Goal: Task Accomplishment & Management: Complete application form

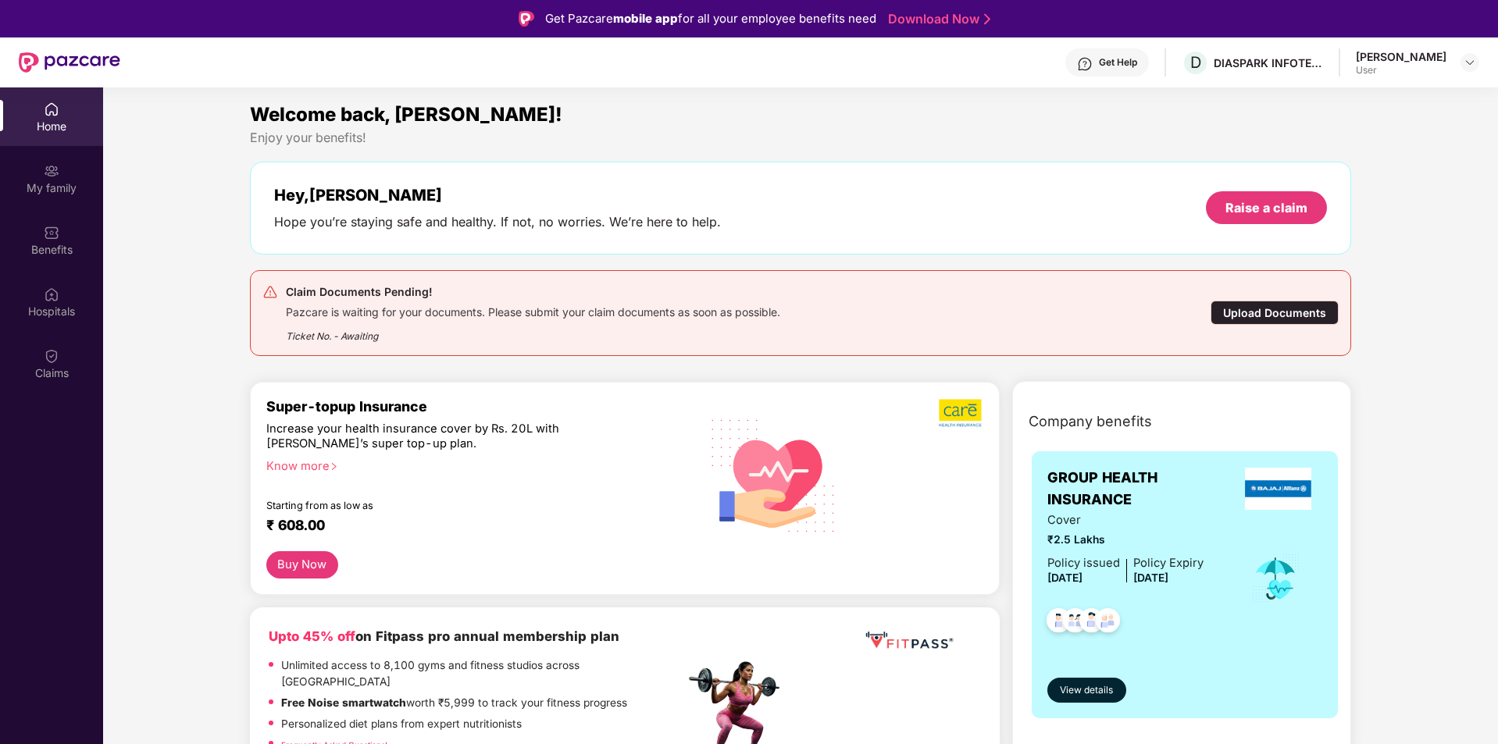
click at [1284, 313] on div "Upload Documents" at bounding box center [1275, 313] width 128 height 24
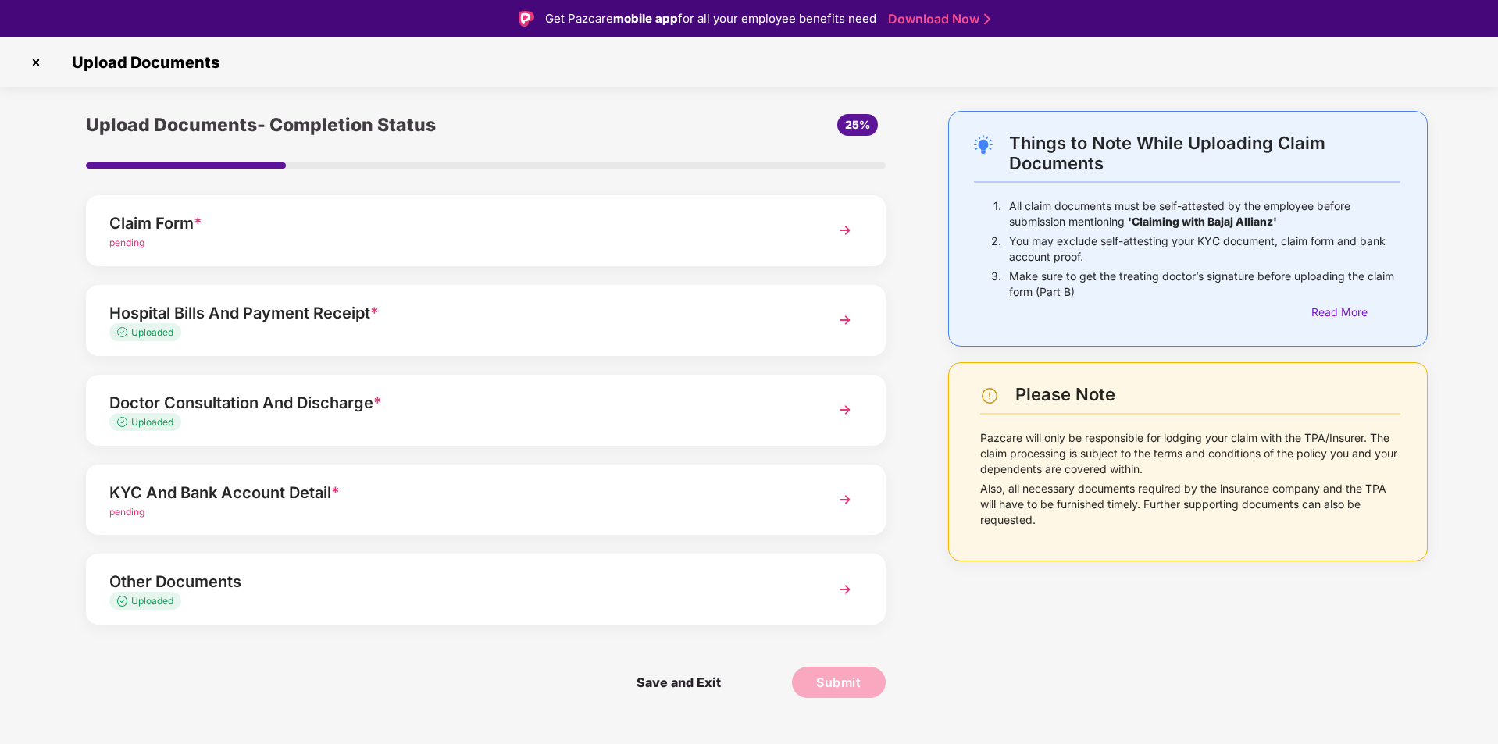
click at [841, 227] on img at bounding box center [845, 230] width 28 height 28
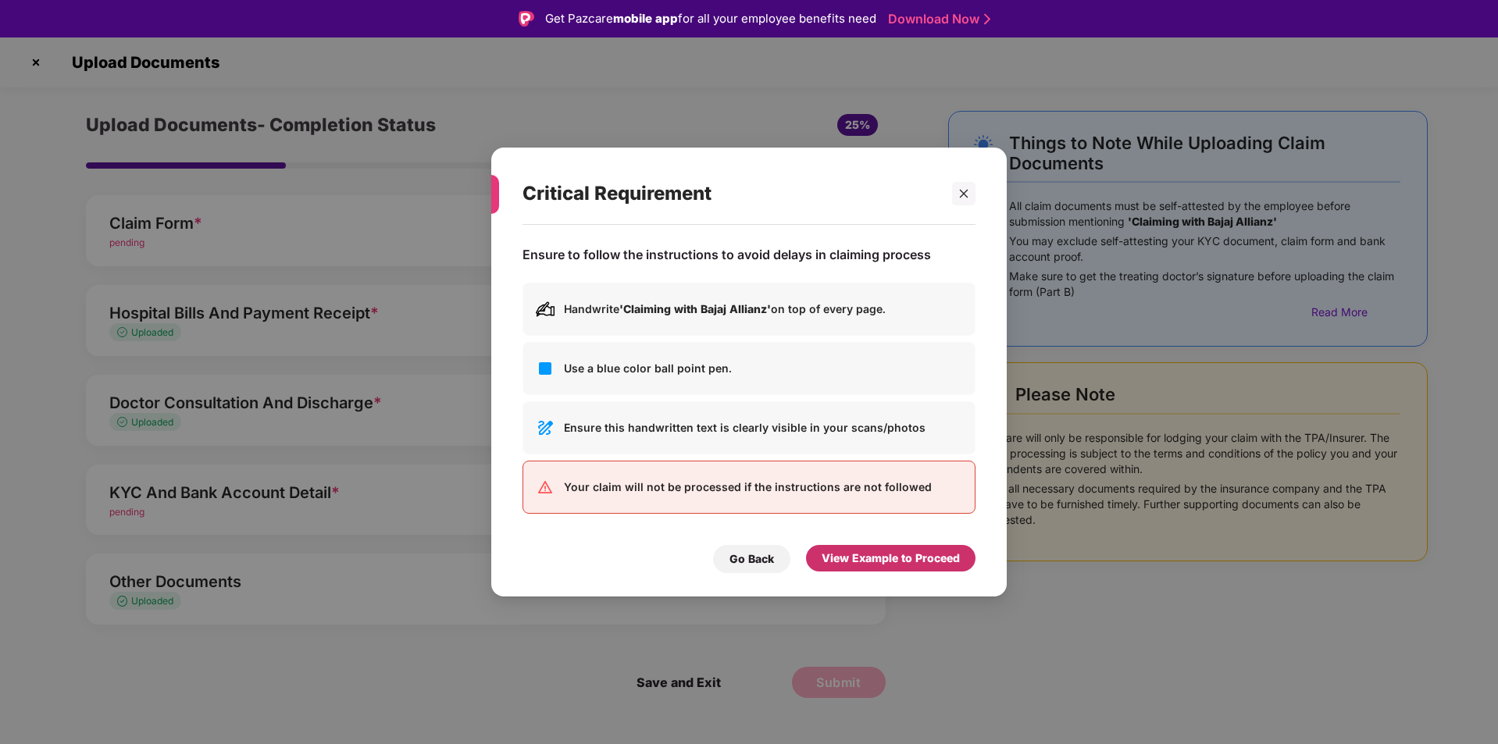
click at [904, 555] on div "View Example to Proceed" at bounding box center [891, 558] width 138 height 17
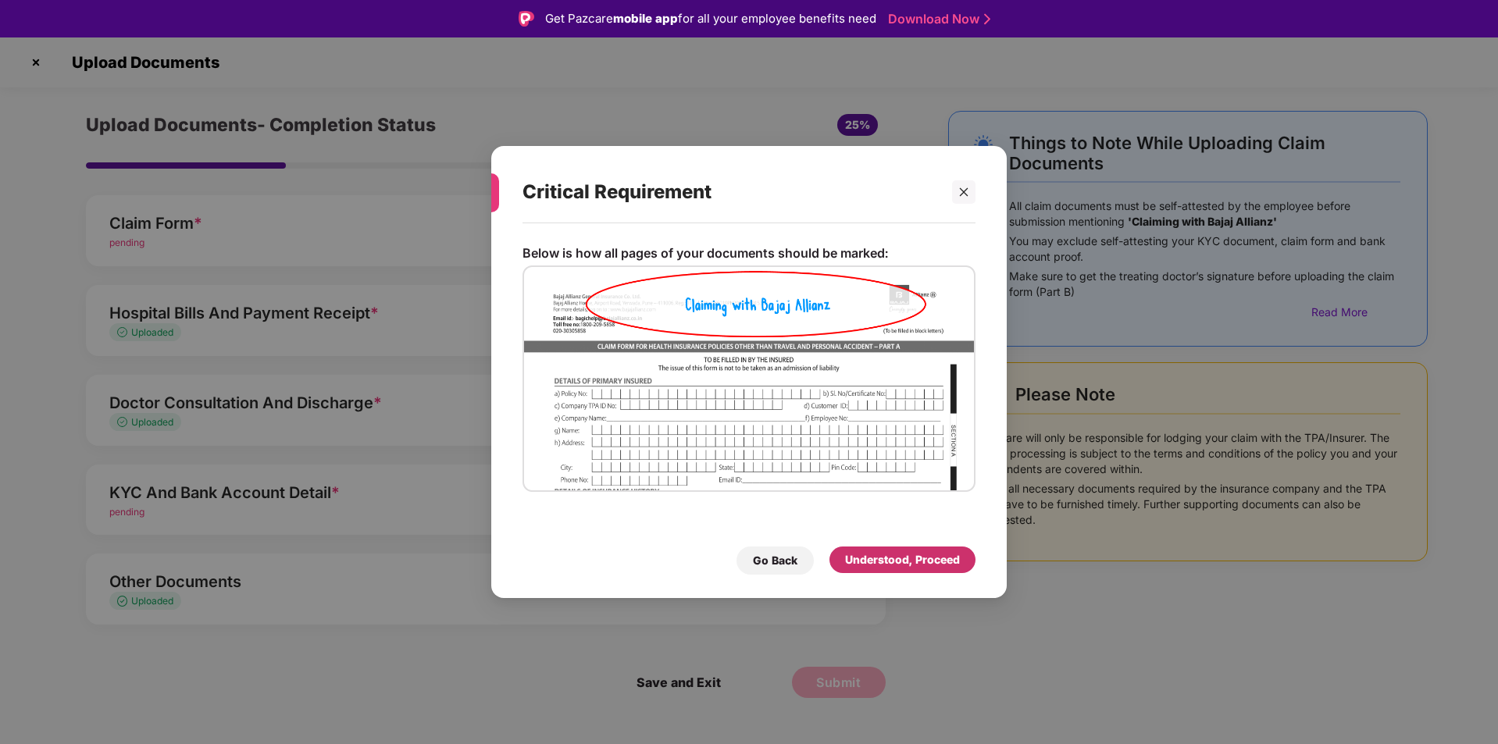
click at [910, 562] on div "Understood, Proceed" at bounding box center [902, 559] width 115 height 17
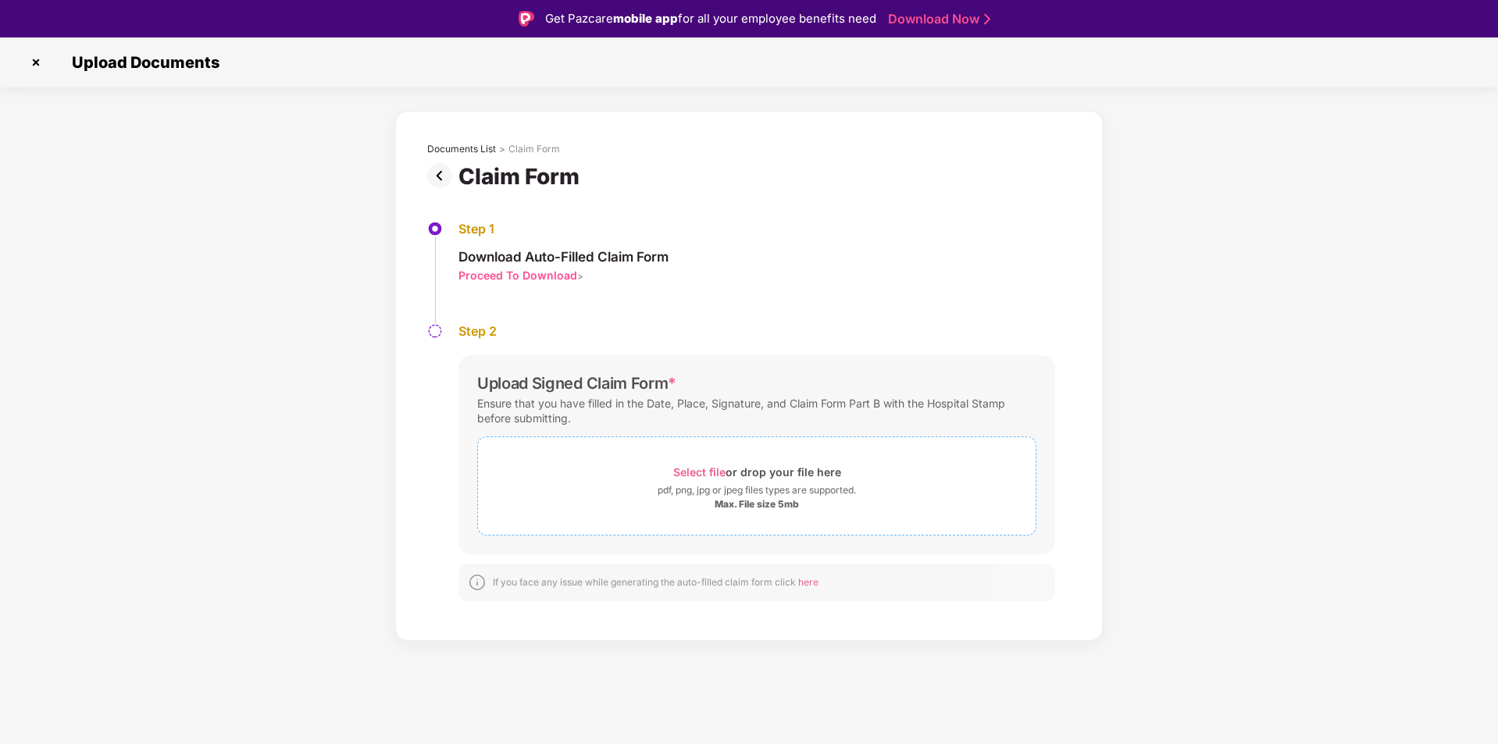
click at [699, 470] on span "Select file" at bounding box center [699, 472] width 52 height 13
drag, startPoint x: 332, startPoint y: 221, endPoint x: 341, endPoint y: 232, distance: 14.4
click at [332, 221] on div "Documents List > Claim Form Claim Form Step 1 Download Auto-Filled Claim Form P…" at bounding box center [749, 376] width 1498 height 530
click at [703, 472] on span "Select file" at bounding box center [699, 472] width 52 height 13
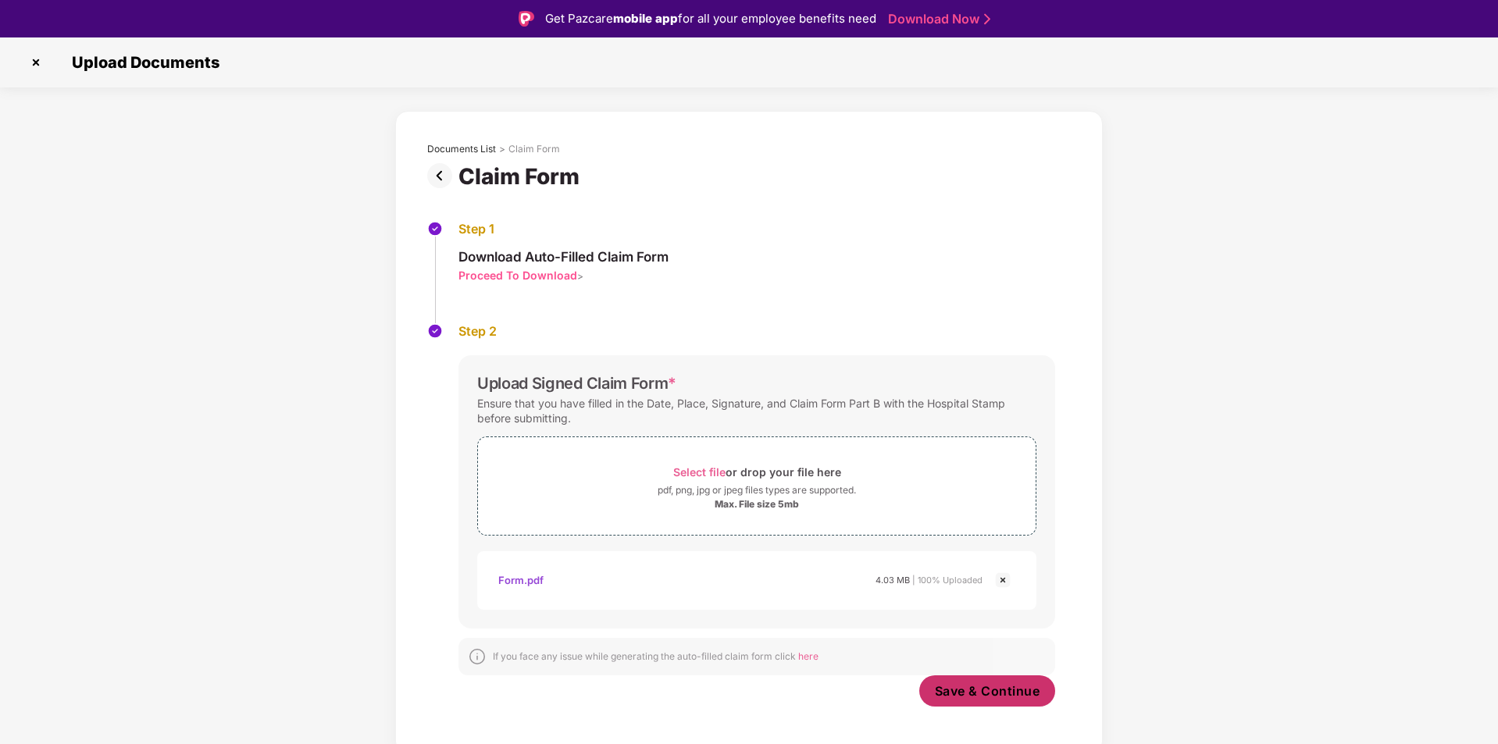
click at [993, 690] on span "Save & Continue" at bounding box center [987, 691] width 105 height 17
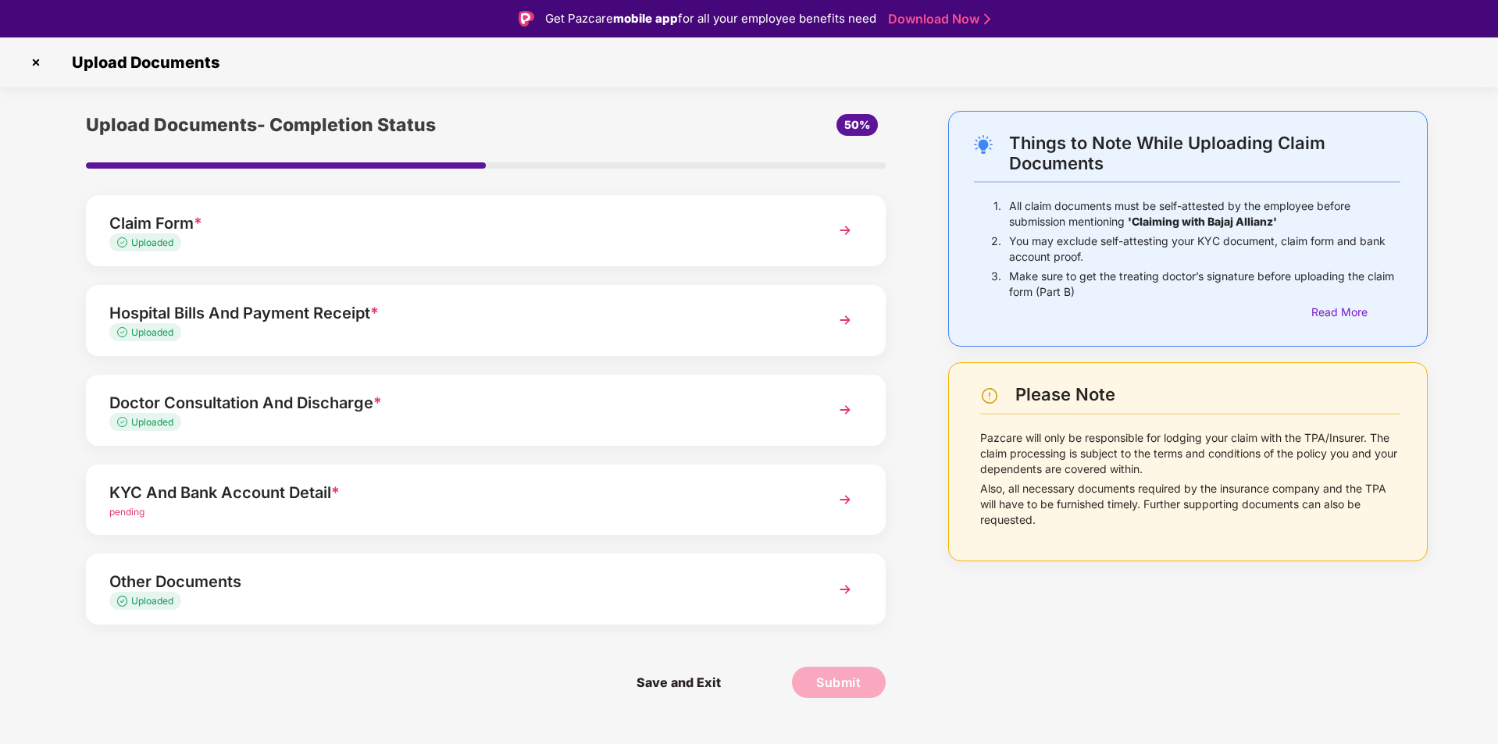
click at [283, 498] on div "KYC And Bank Account Detail *" at bounding box center [454, 492] width 690 height 25
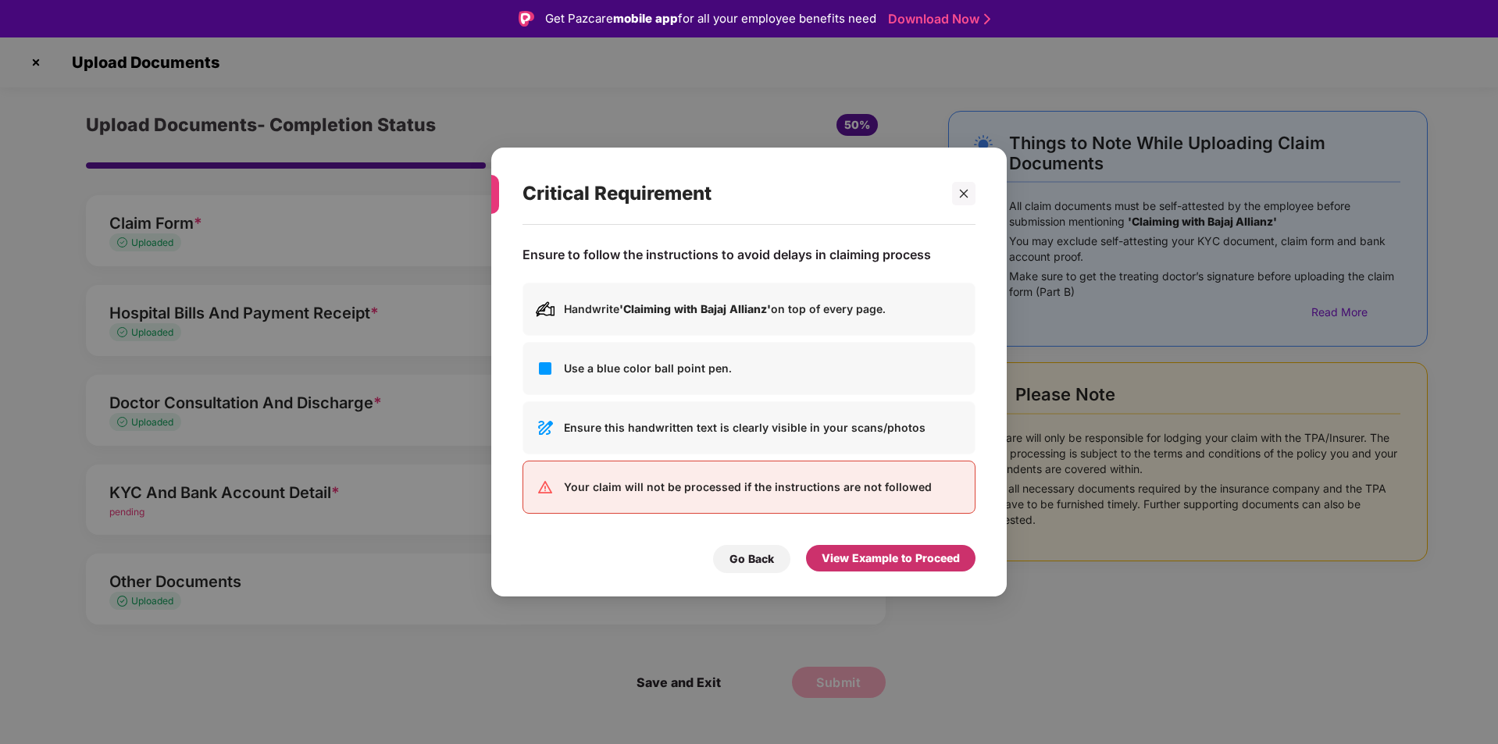
click at [869, 561] on div "View Example to Proceed" at bounding box center [891, 558] width 138 height 17
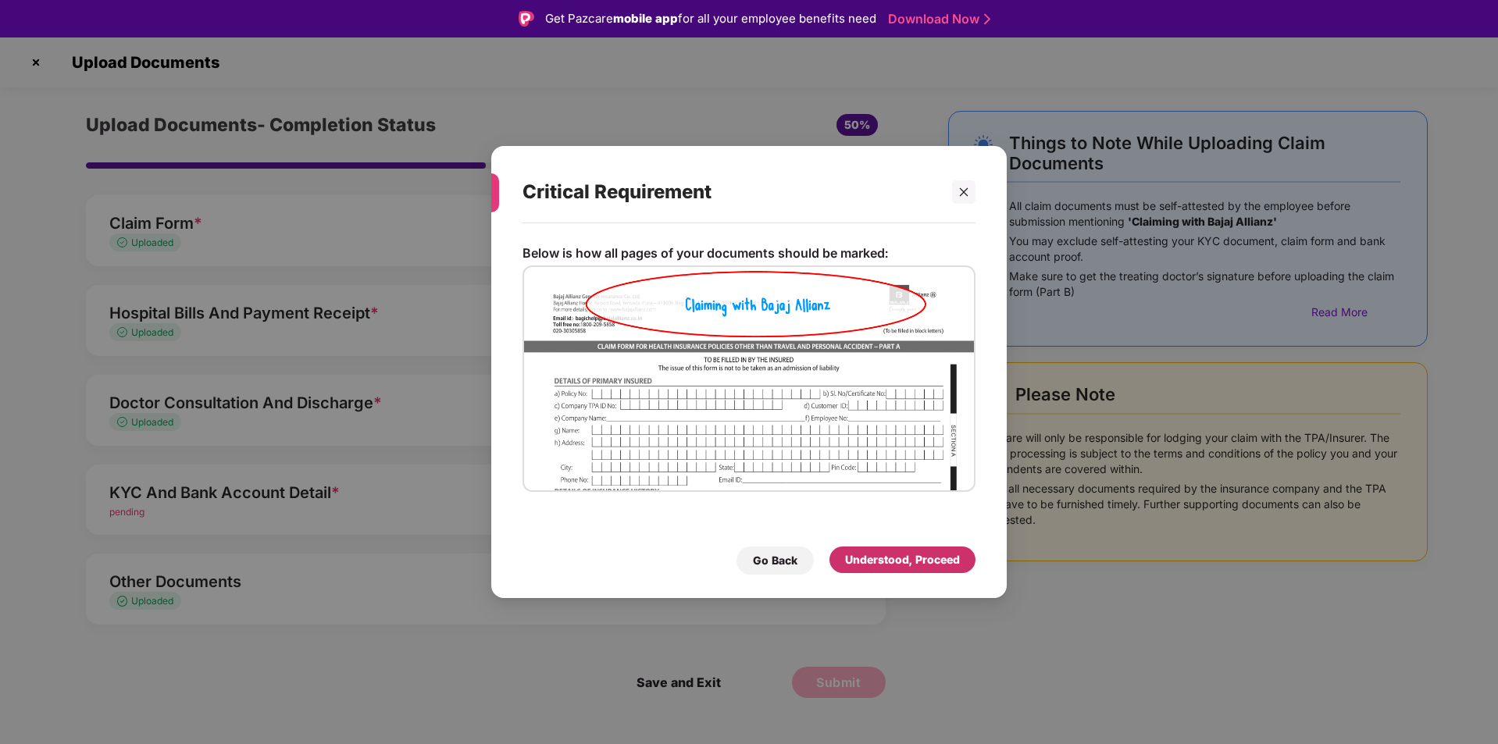
click at [869, 561] on div "Understood, Proceed" at bounding box center [902, 559] width 115 height 17
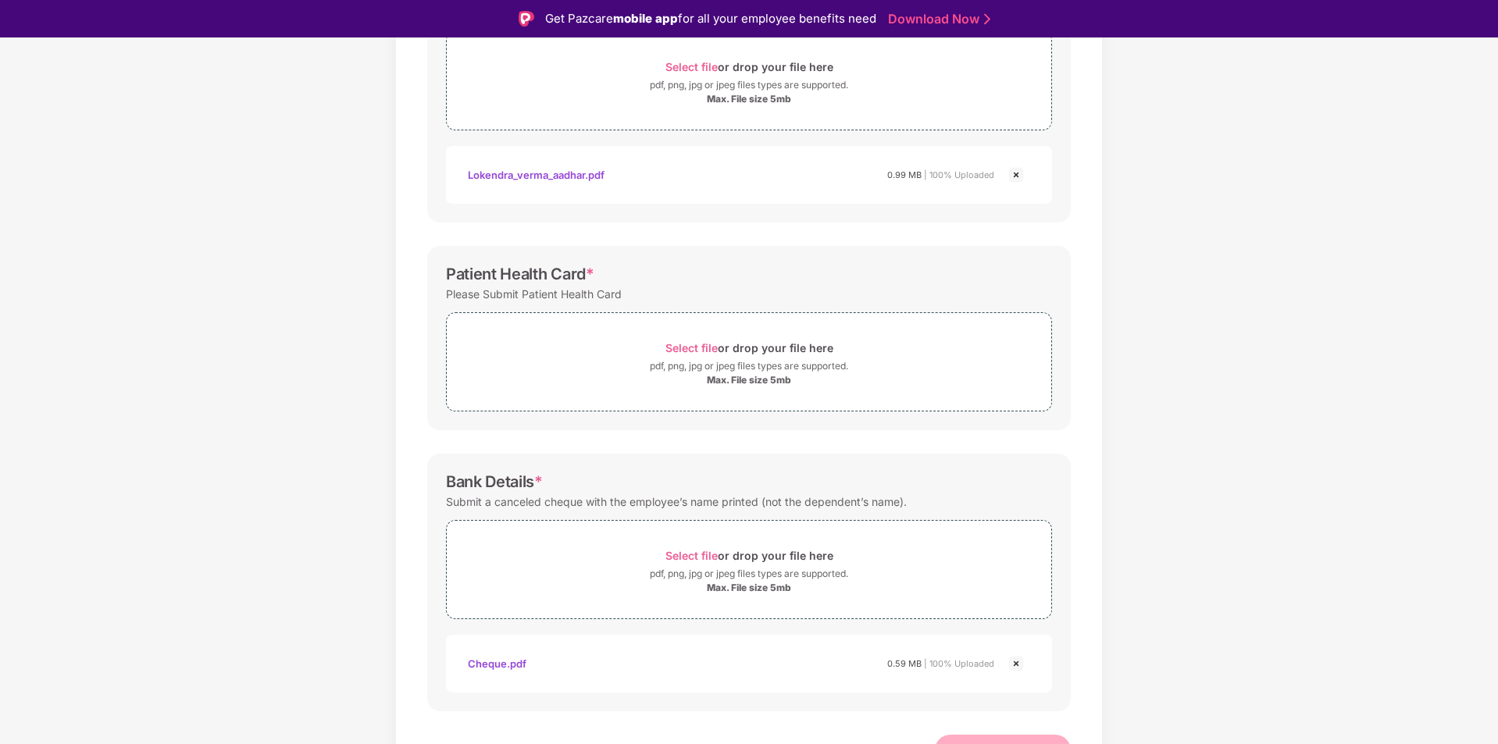
scroll to position [337, 0]
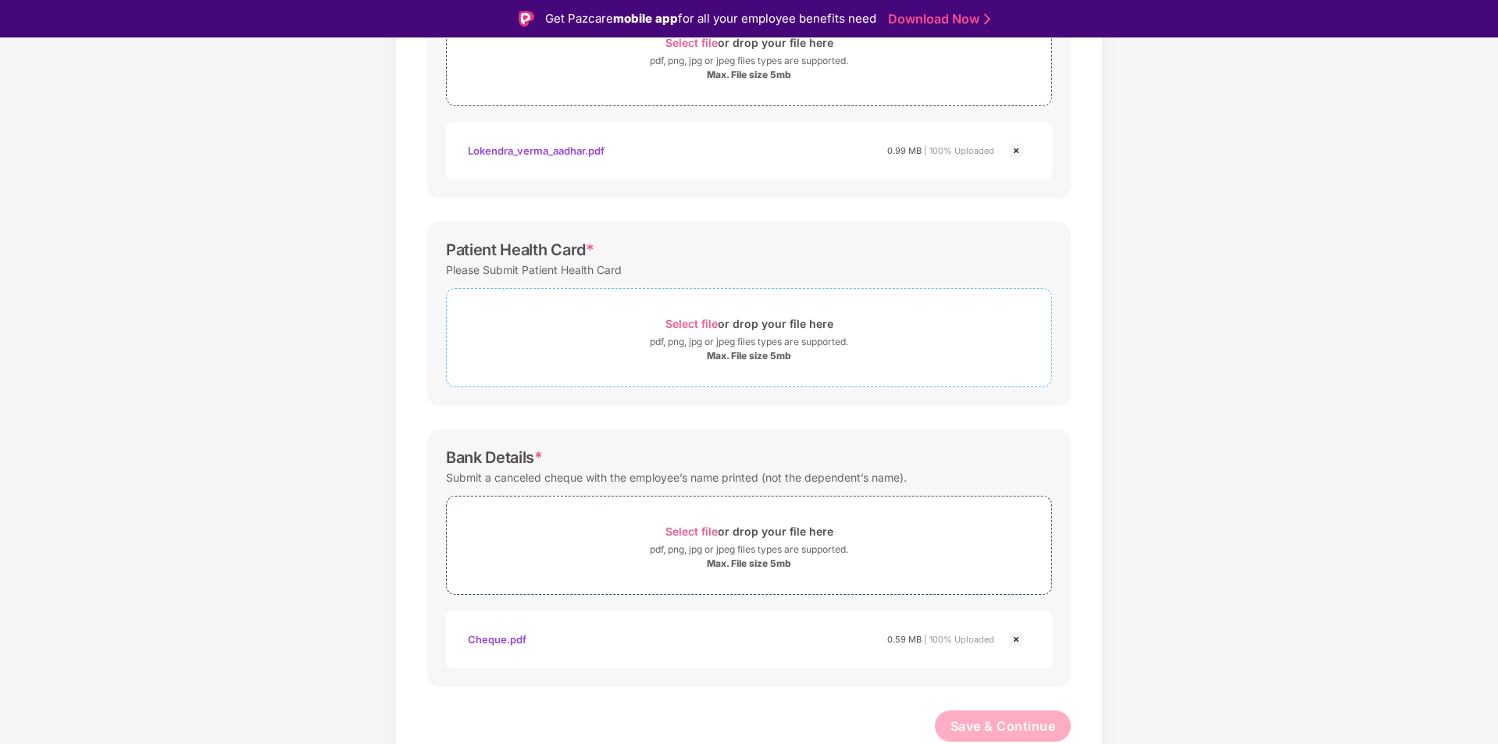
click at [693, 322] on span "Select file" at bounding box center [692, 323] width 52 height 13
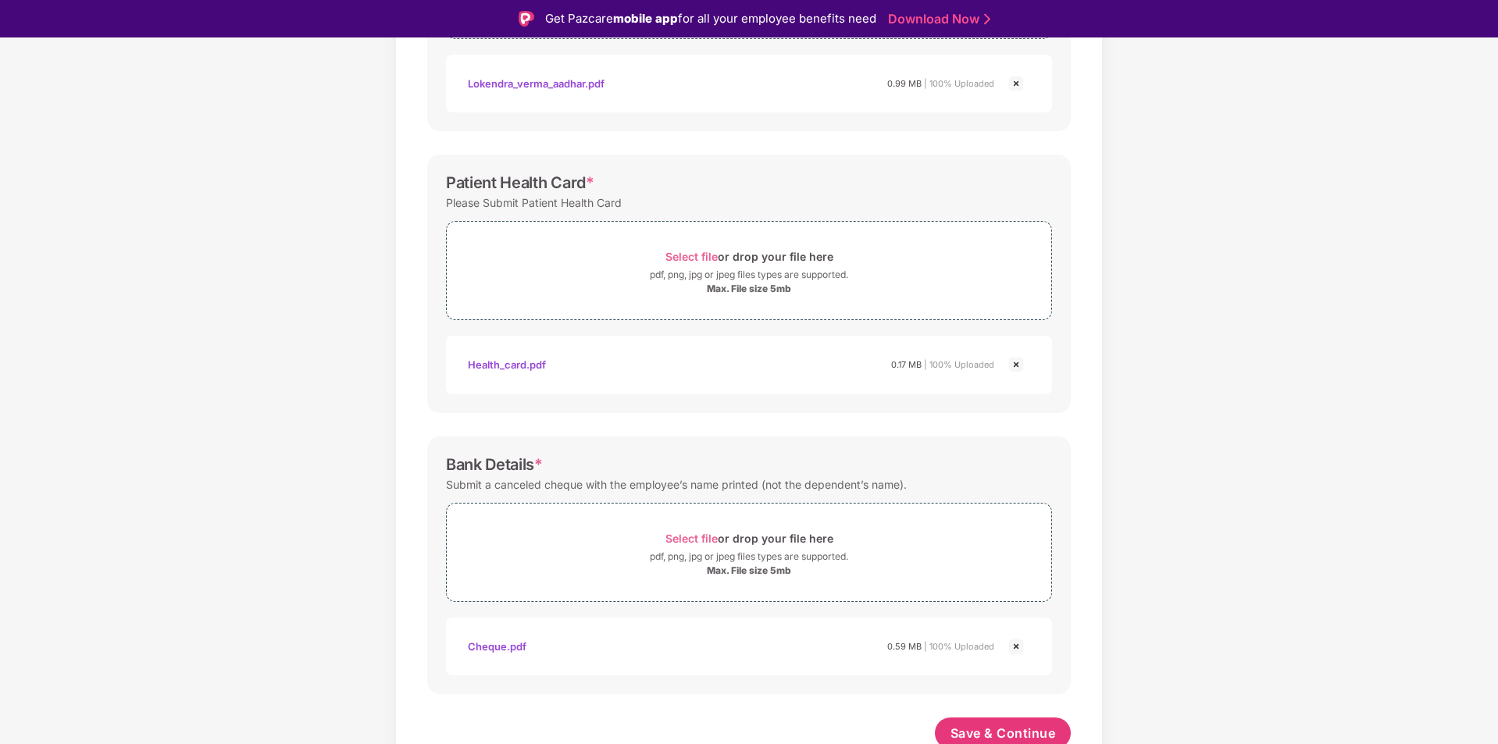
scroll to position [411, 0]
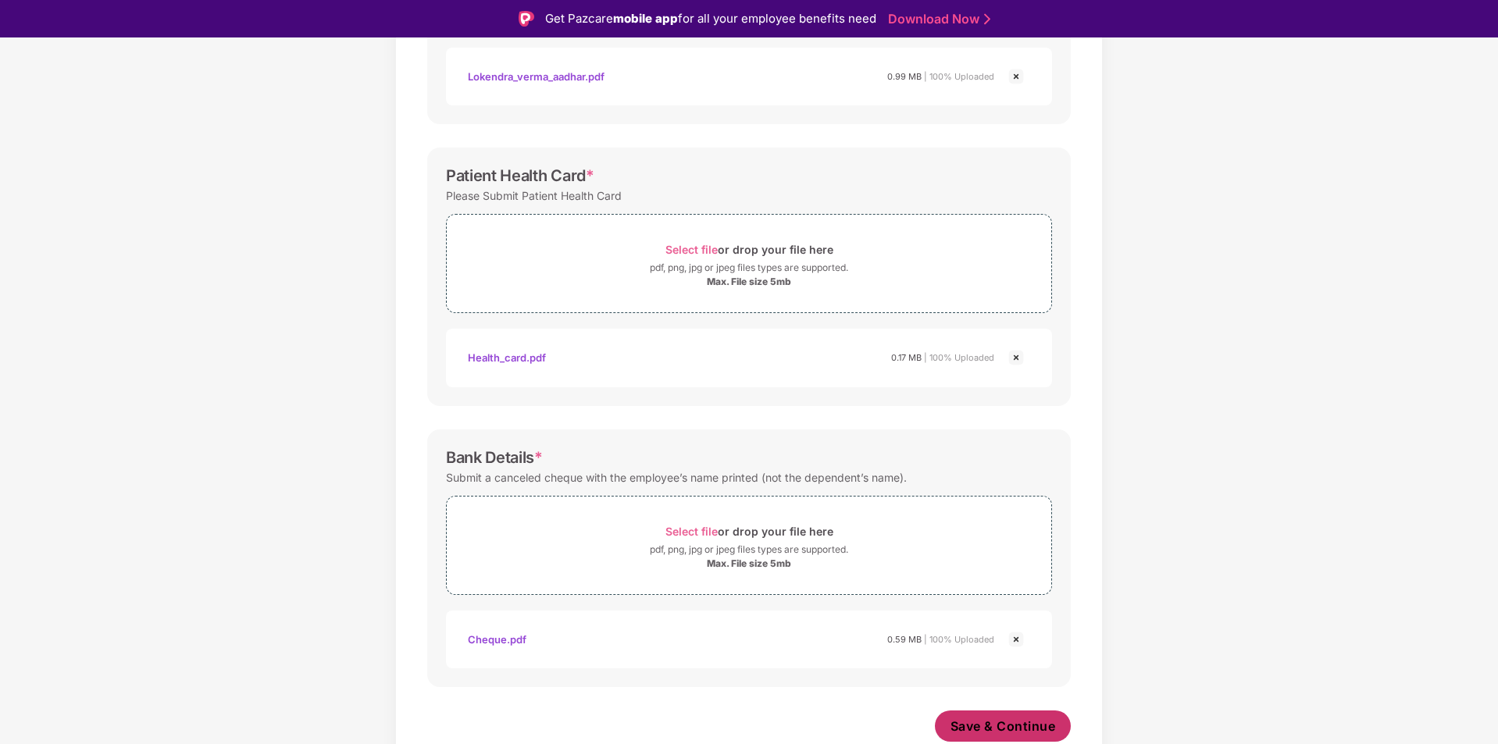
click at [979, 727] on span "Save & Continue" at bounding box center [1003, 726] width 105 height 17
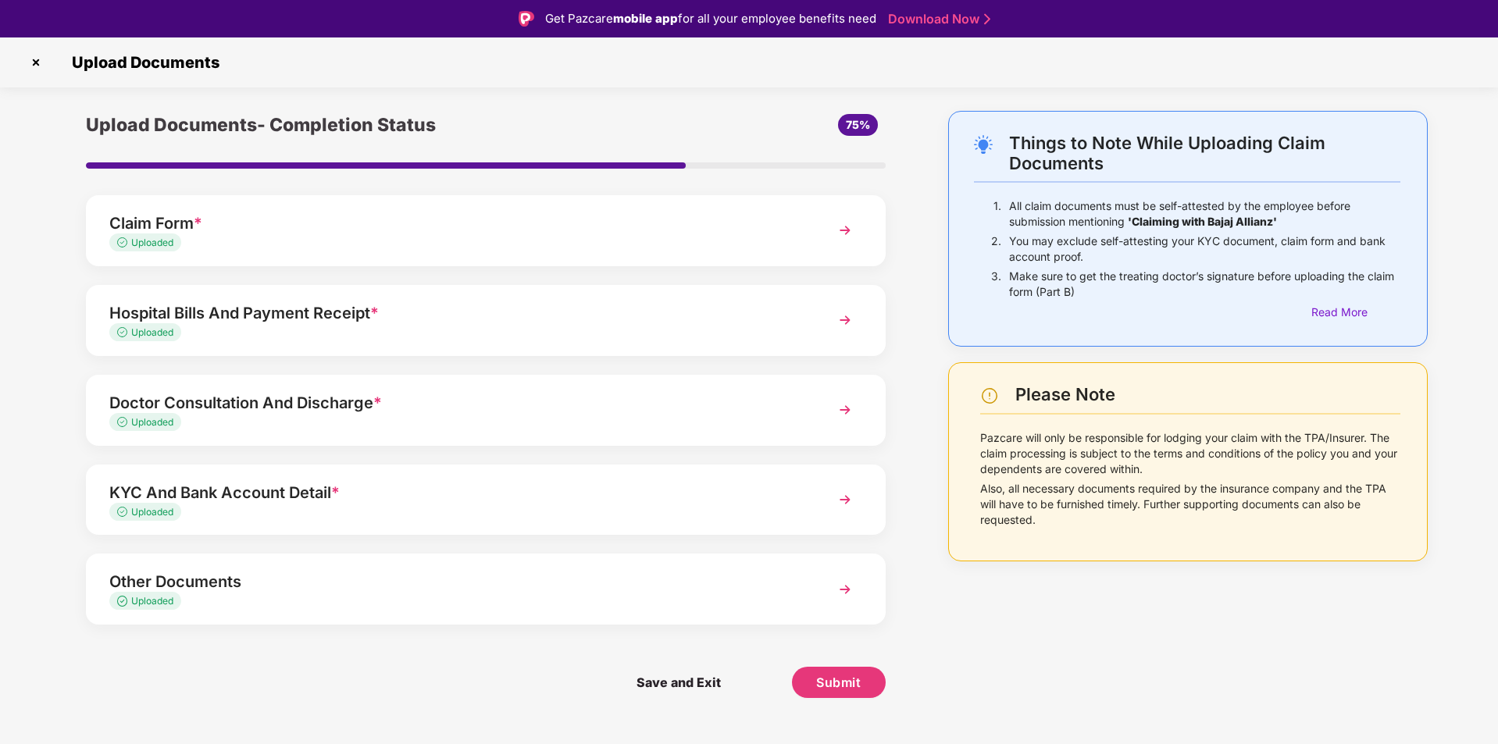
scroll to position [37, 0]
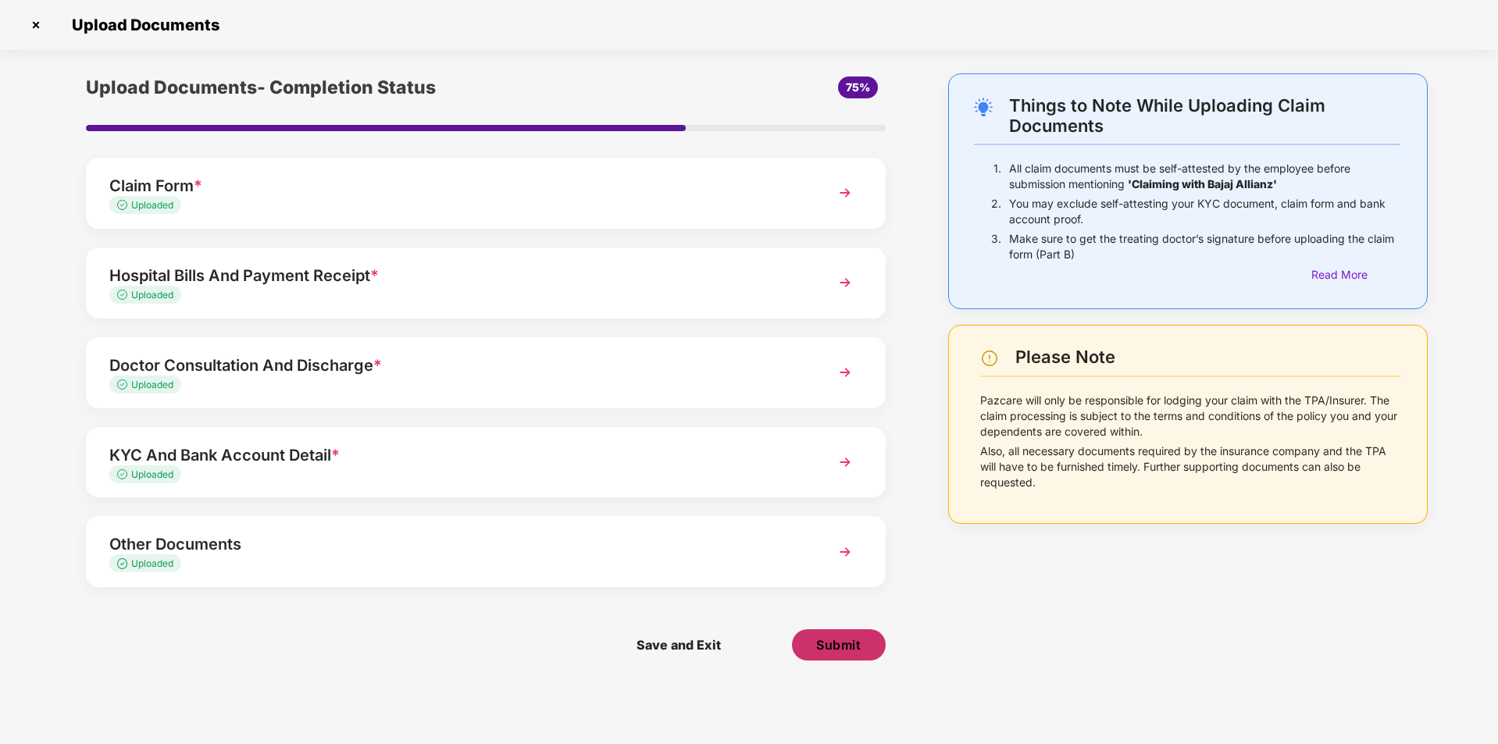
click at [830, 652] on span "Submit" at bounding box center [838, 645] width 45 height 17
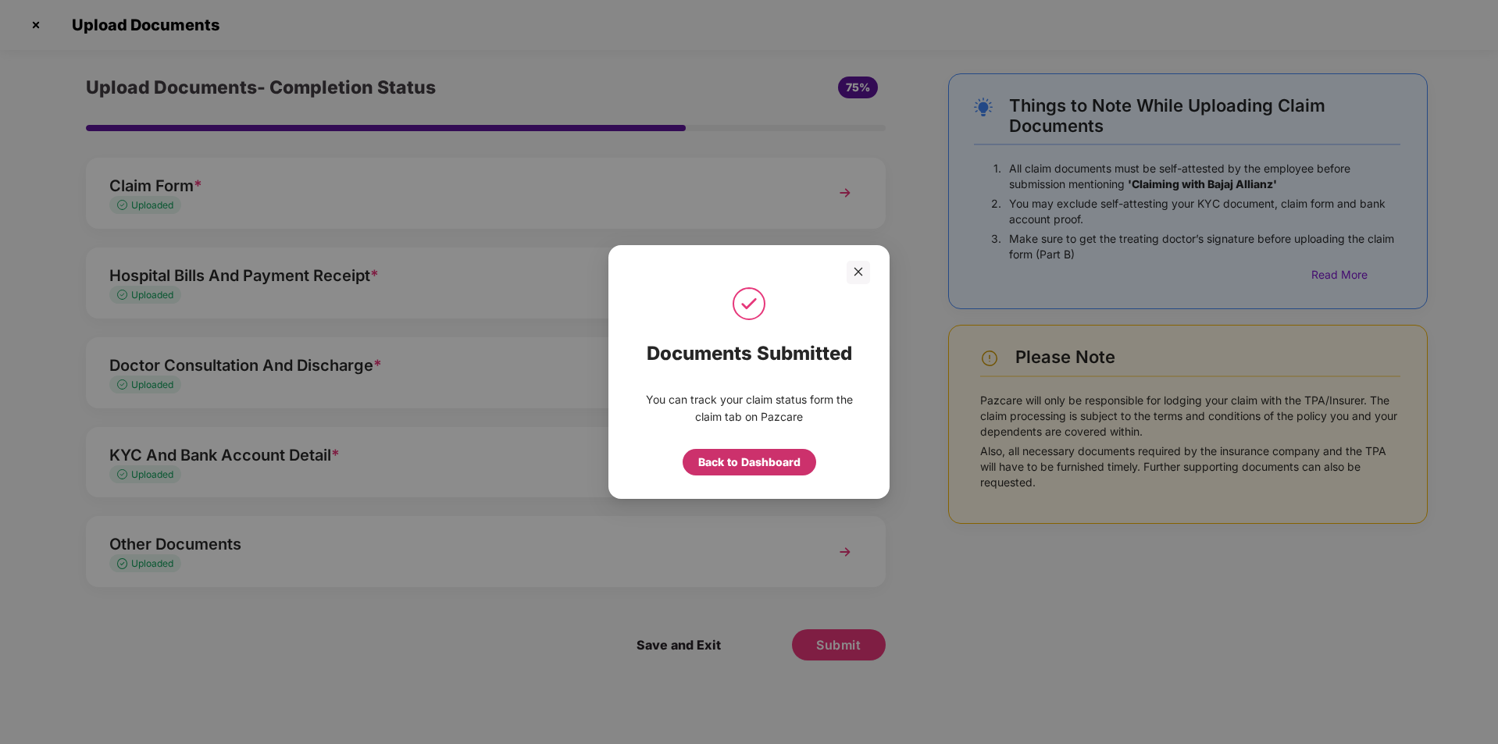
click at [765, 463] on div "Back to Dashboard" at bounding box center [749, 462] width 102 height 17
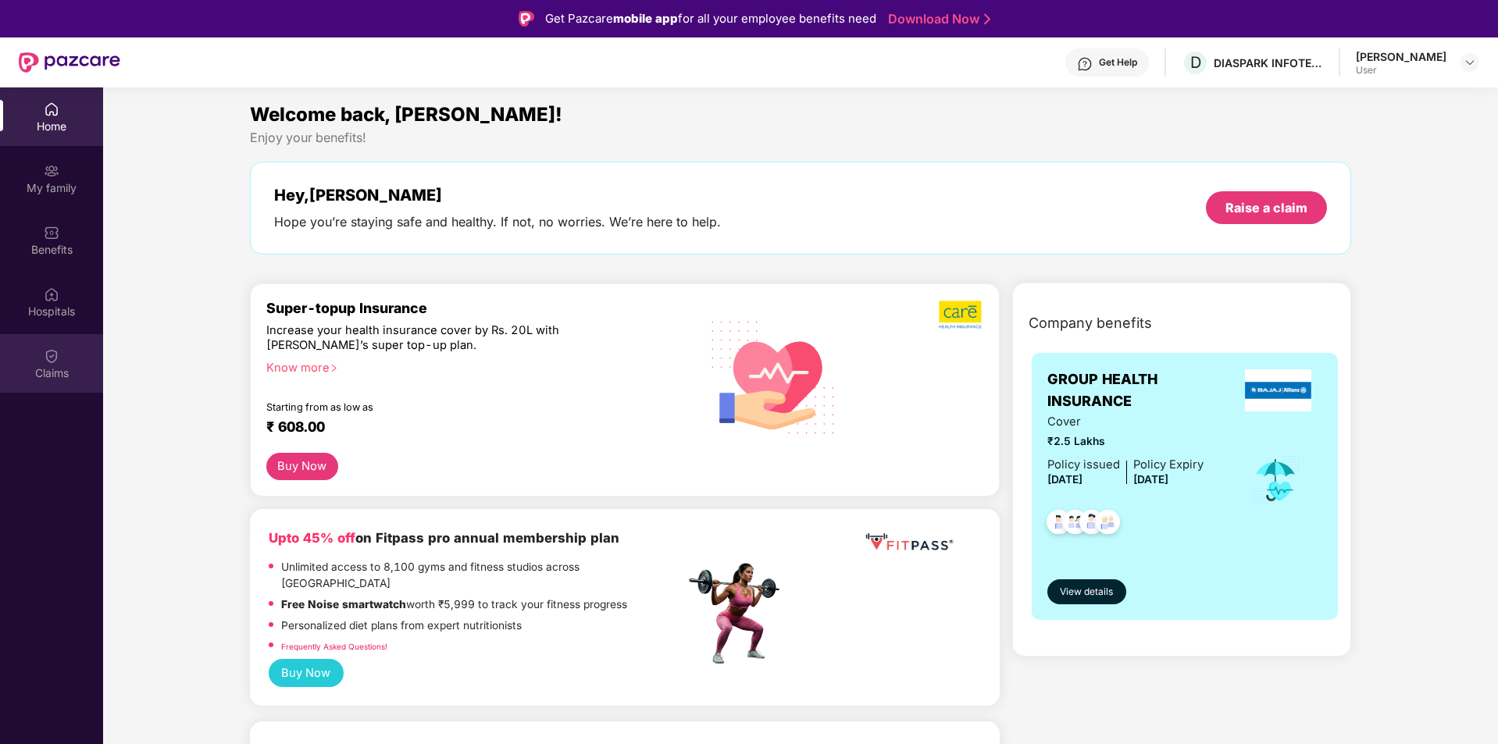
click at [46, 366] on div "Claims" at bounding box center [51, 374] width 103 height 16
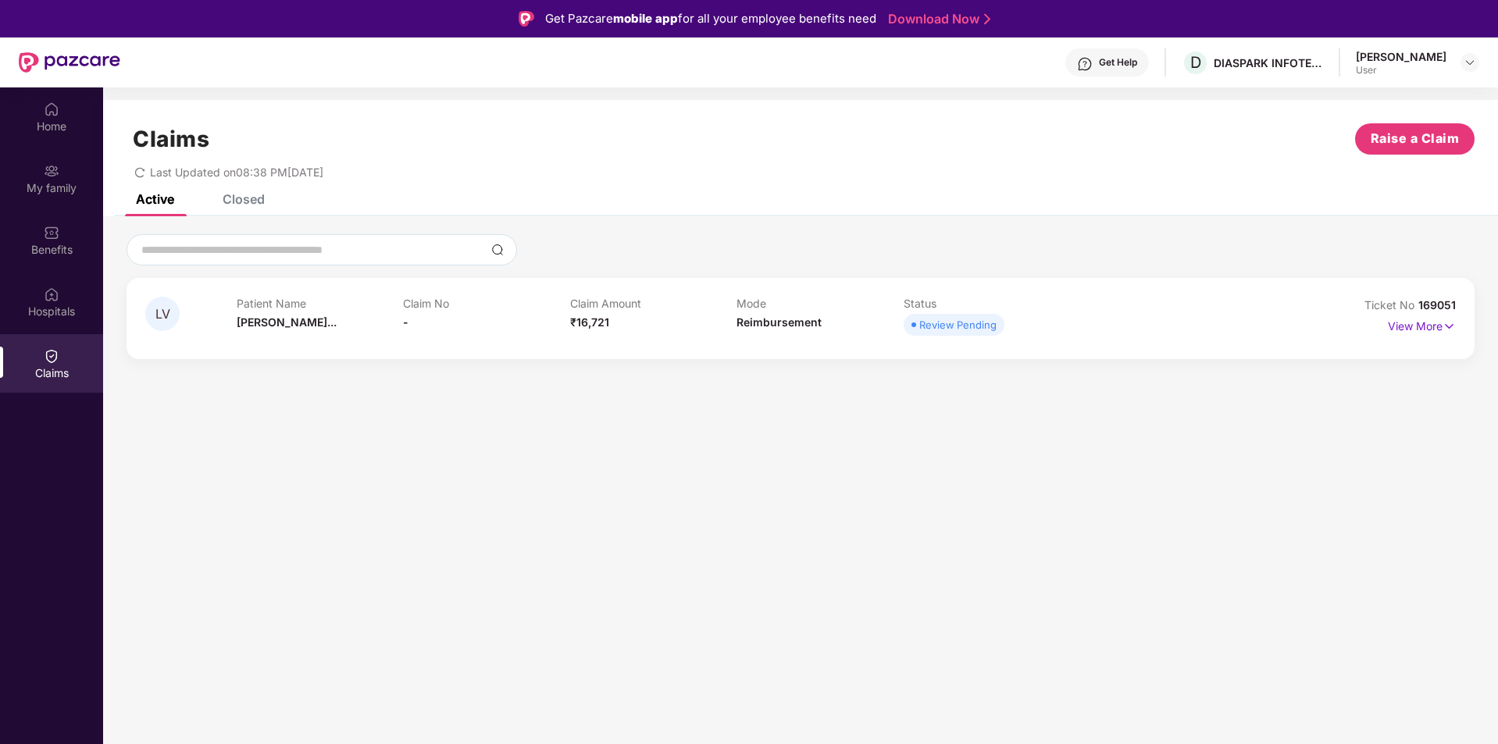
click at [900, 481] on section "Claims Raise a Claim Last Updated on 08:38 PM[DATE] Active Closed LV Patient Na…" at bounding box center [800, 459] width 1395 height 744
drag, startPoint x: 1419, startPoint y: 307, endPoint x: 1463, endPoint y: 302, distance: 44.8
click at [1463, 302] on div "LV Patient Name [PERSON_NAME]... Claim No - Claim Amount ₹16,721 Mode Reimburse…" at bounding box center [801, 318] width 1348 height 81
click at [1402, 448] on section "Claims Raise a Claim Last Updated on 08:38 PM[DATE] Active Closed LV Patient Na…" at bounding box center [800, 459] width 1395 height 744
click at [1451, 323] on img at bounding box center [1449, 326] width 13 height 17
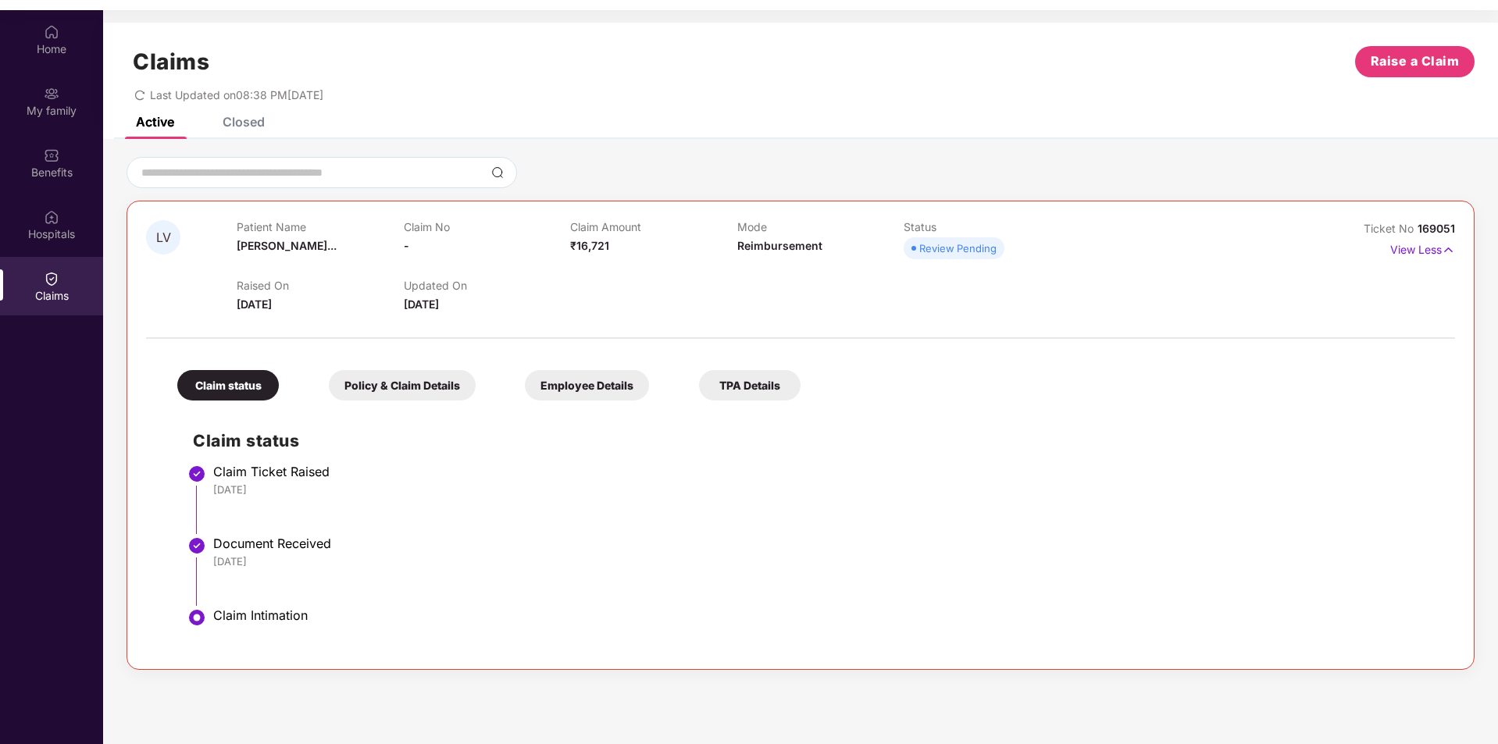
scroll to position [87, 0]
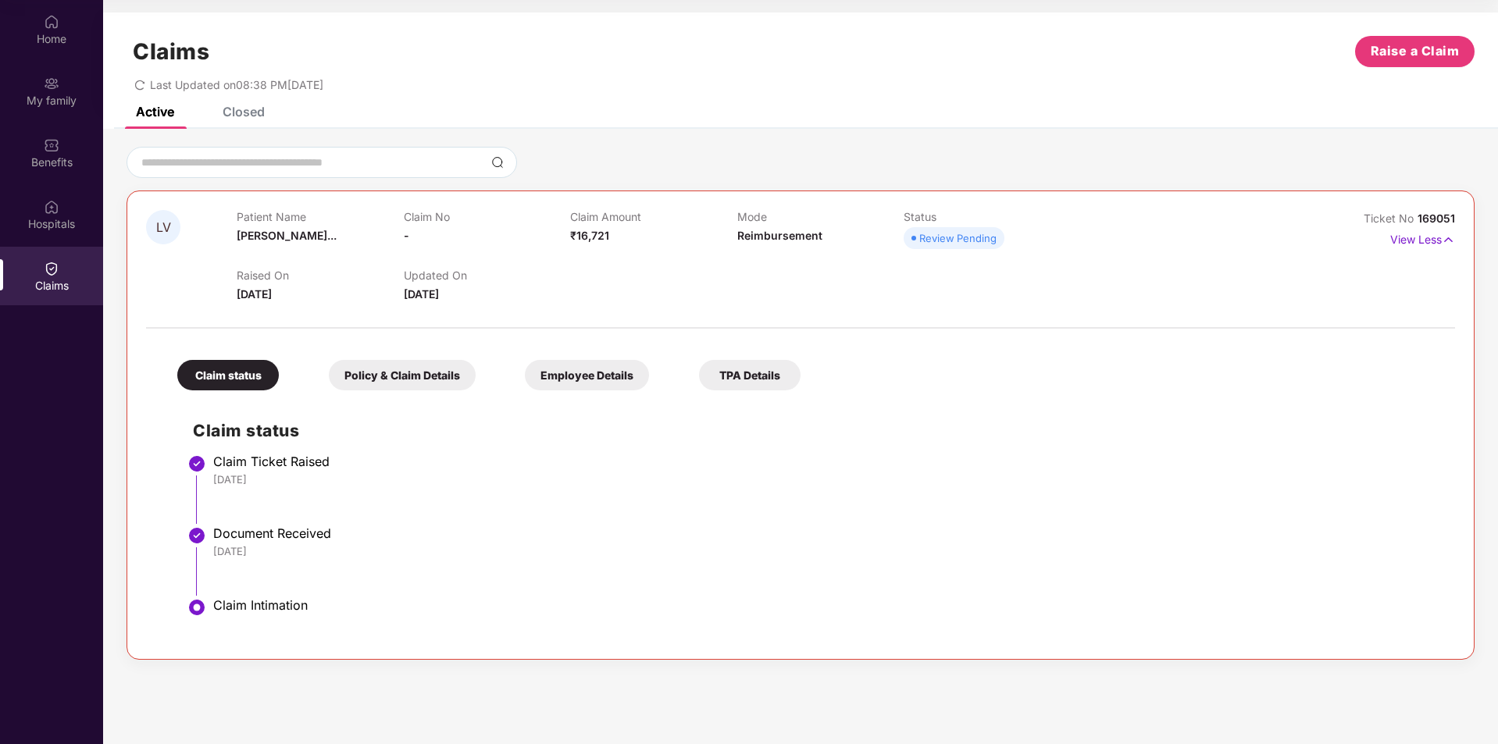
click at [423, 377] on div "Policy & Claim Details" at bounding box center [402, 375] width 147 height 30
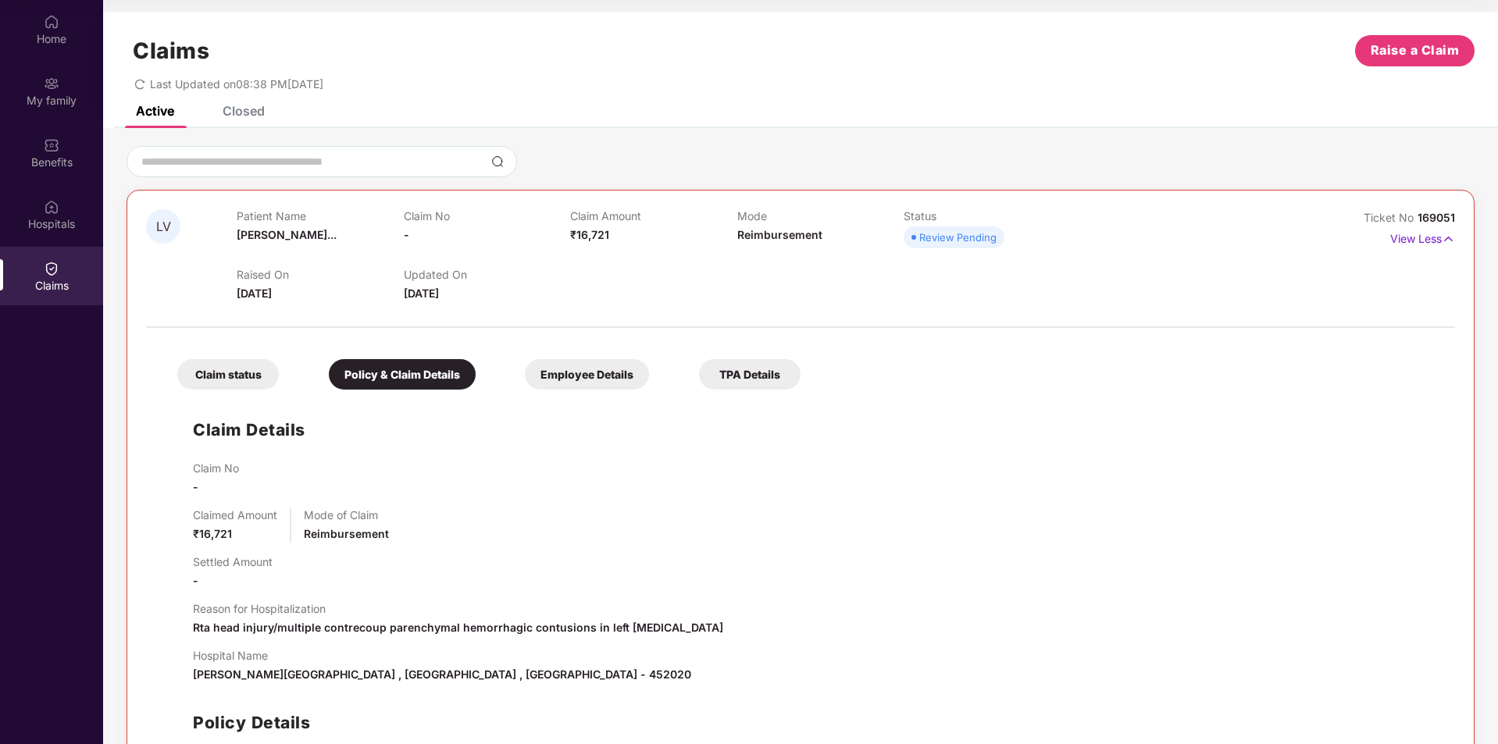
scroll to position [0, 0]
click at [591, 373] on div "Employee Details" at bounding box center [587, 375] width 124 height 30
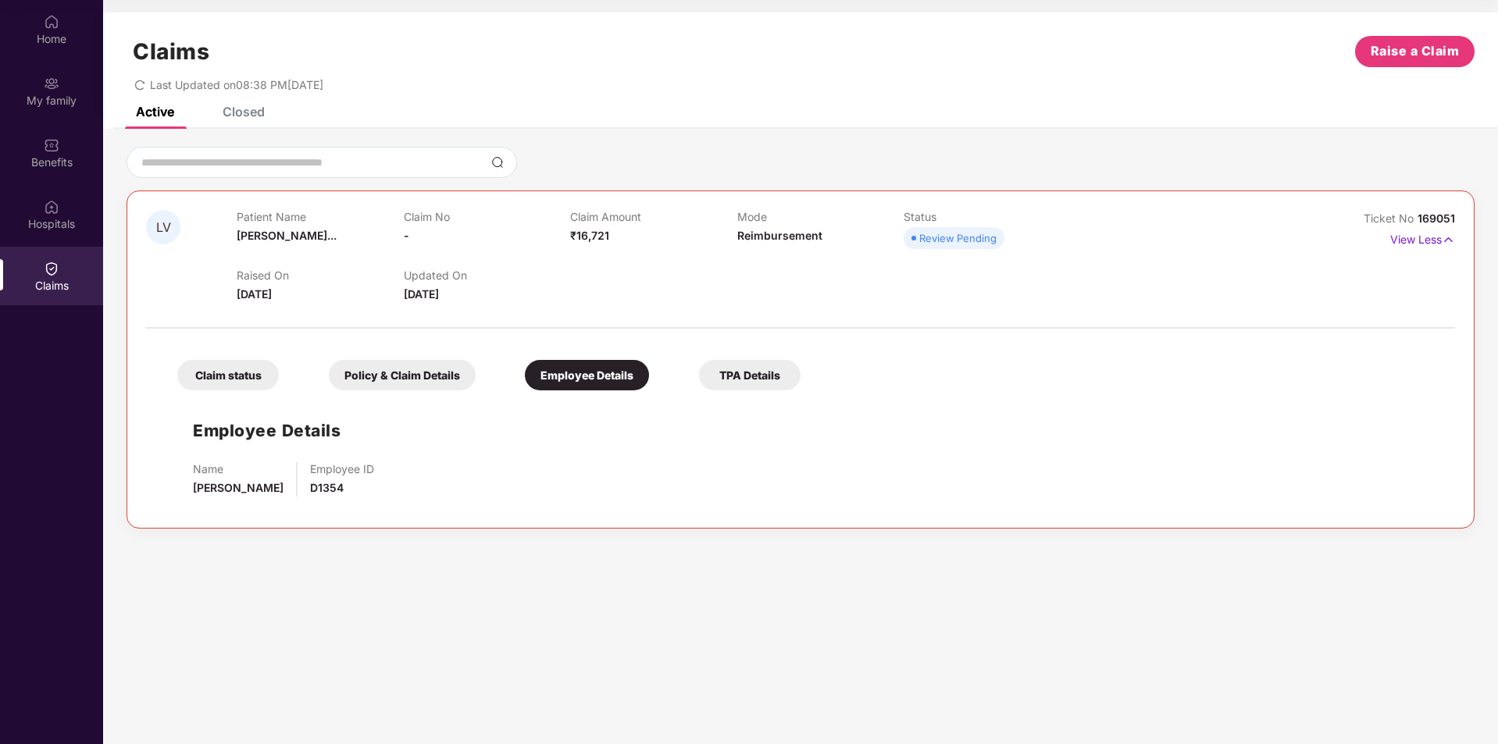
click at [754, 377] on div "TPA Details" at bounding box center [750, 375] width 102 height 30
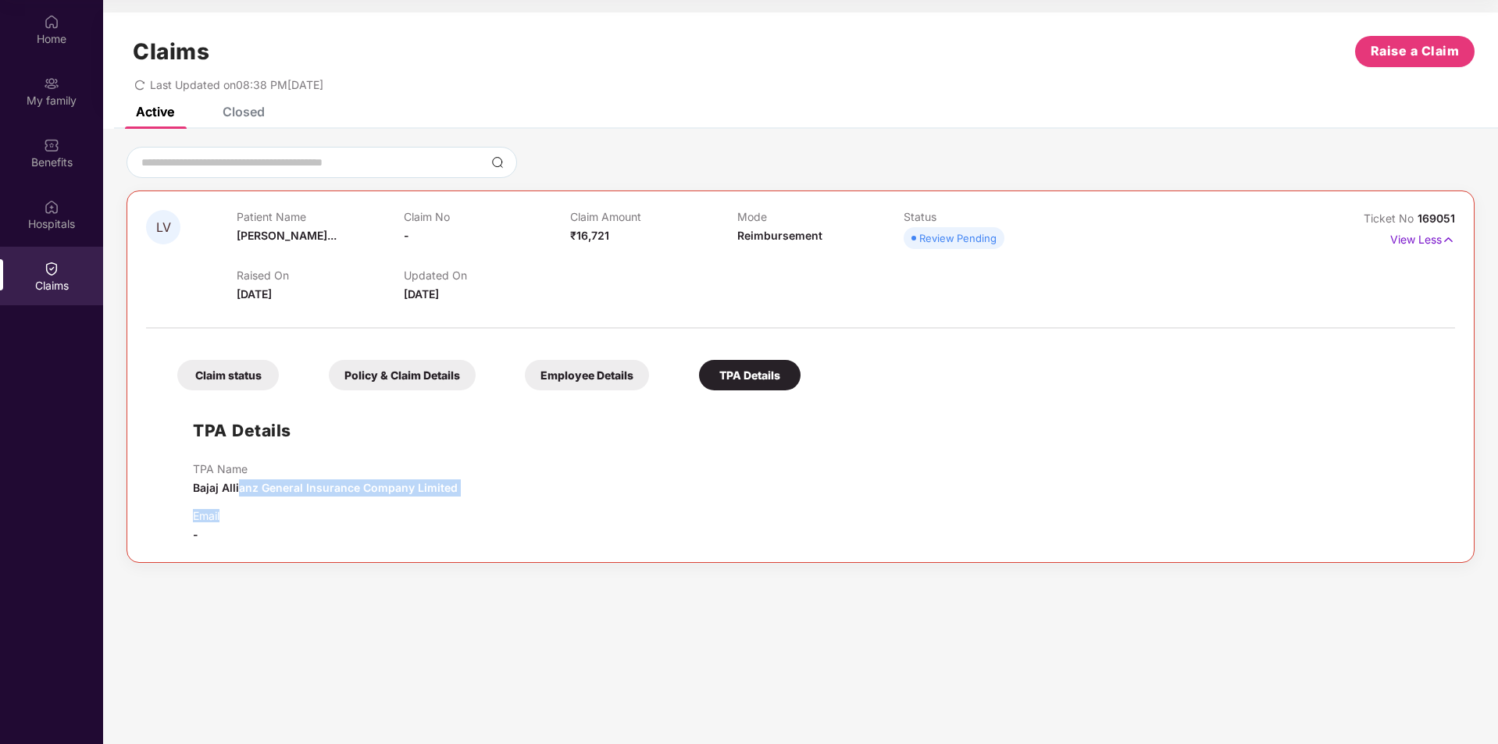
drag, startPoint x: 253, startPoint y: 491, endPoint x: 598, endPoint y: 498, distance: 344.5
click at [598, 498] on div "TPA Name Bajaj Allianz General Insurance Company Limited Email -" at bounding box center [816, 502] width 1247 height 81
click at [234, 375] on div "Claim status" at bounding box center [228, 375] width 102 height 30
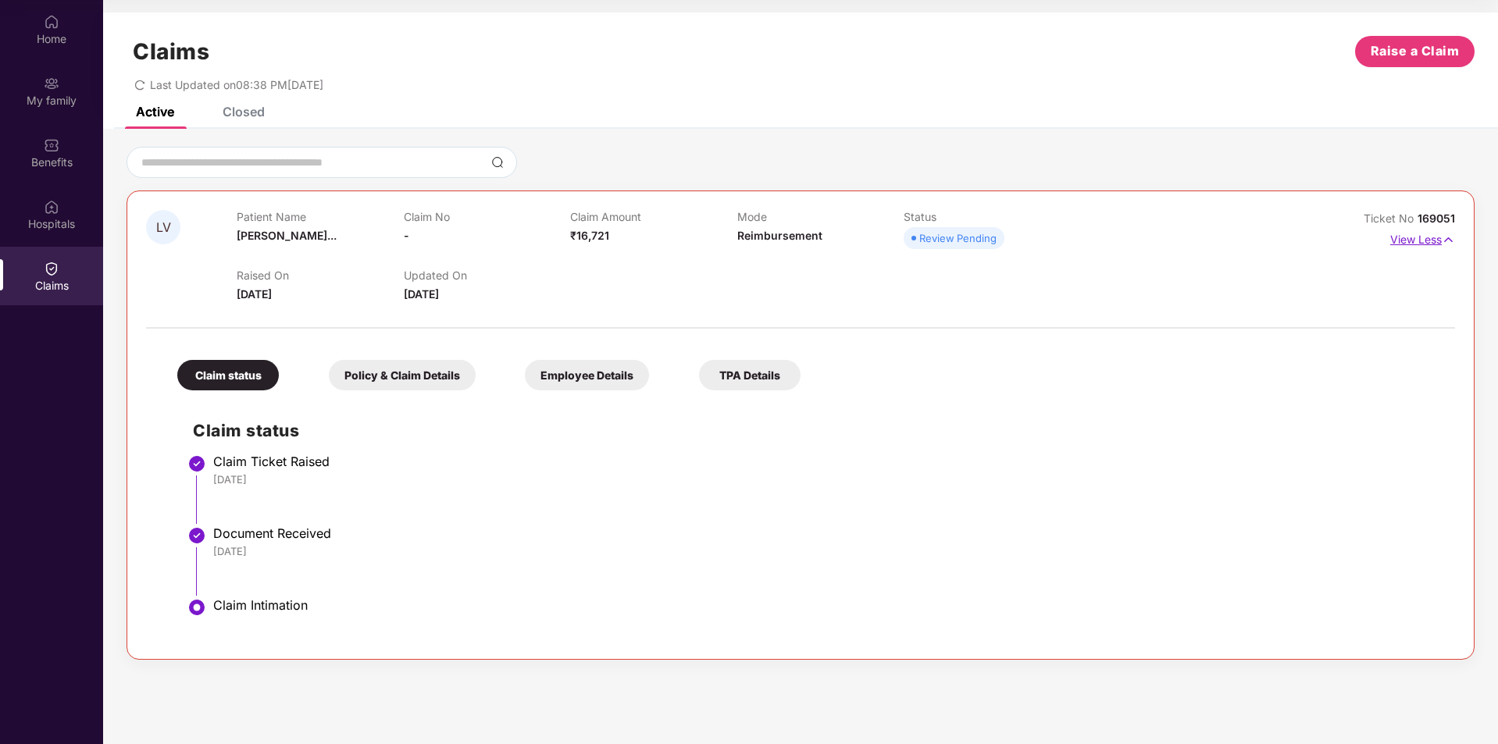
click at [1450, 239] on img at bounding box center [1448, 239] width 13 height 17
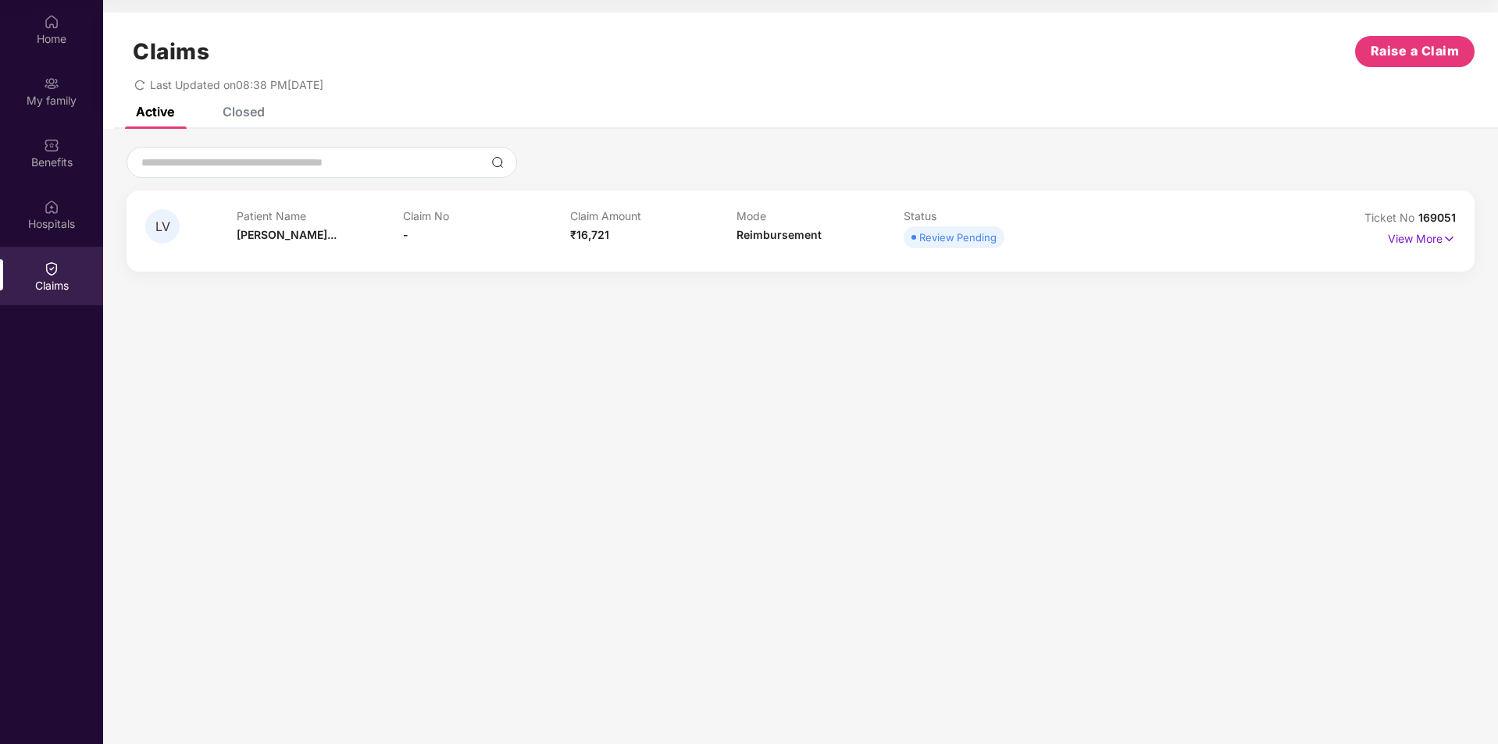
click at [1205, 416] on section "Claims Raise a Claim Last Updated on 08:38 PM[DATE] Active Closed LV Patient Na…" at bounding box center [800, 372] width 1395 height 744
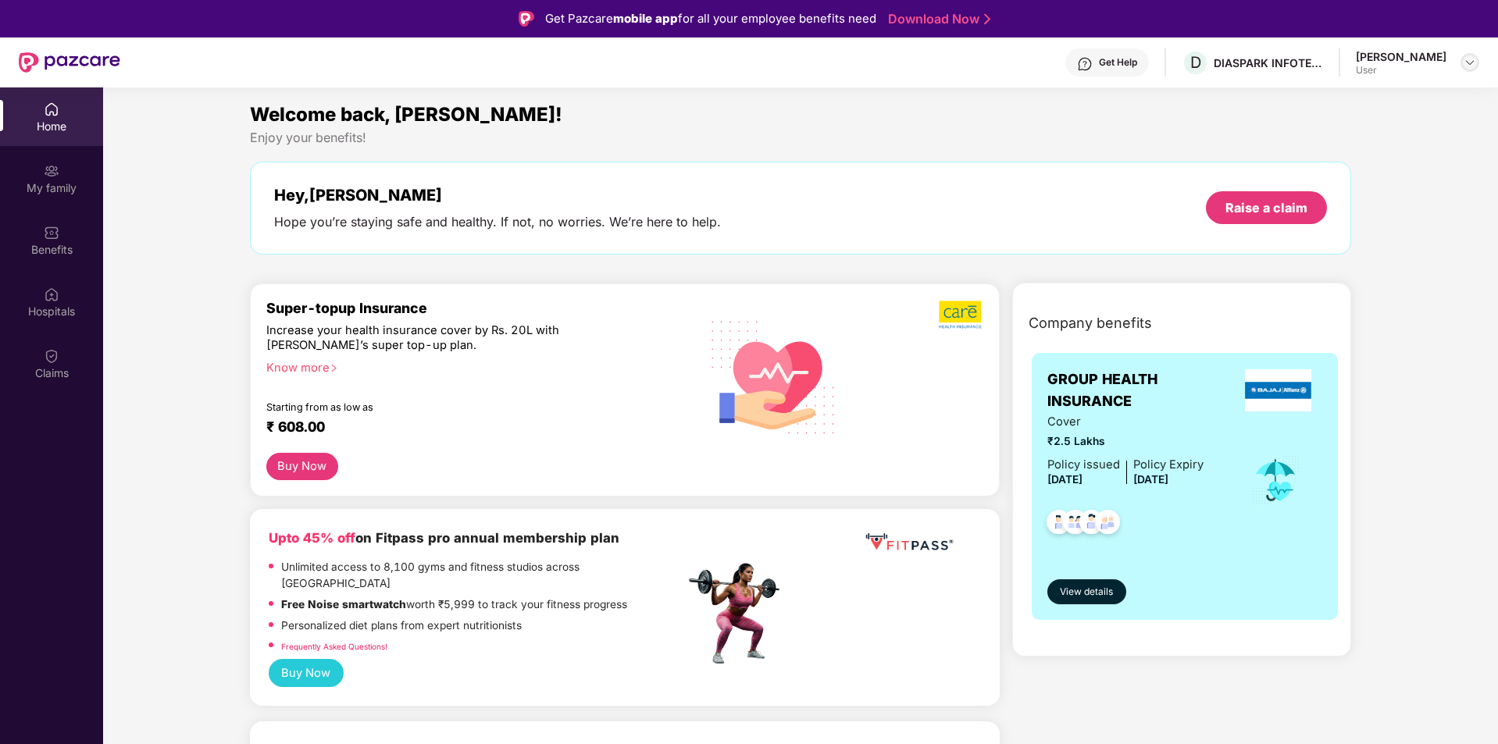
click at [1465, 61] on img at bounding box center [1470, 62] width 12 height 12
click at [1333, 100] on div "Logout" at bounding box center [1396, 99] width 203 height 30
